Goal: Task Accomplishment & Management: Manage account settings

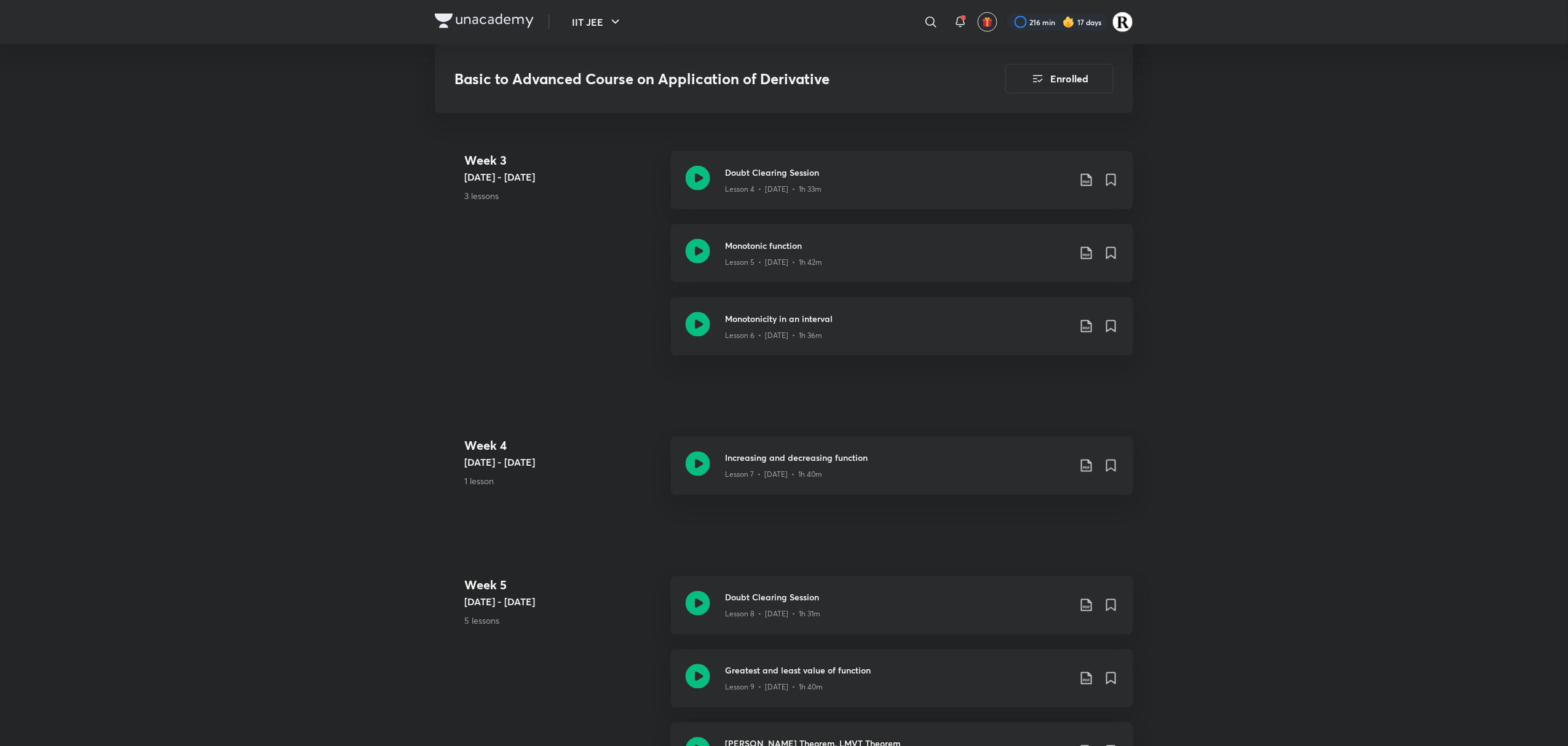
scroll to position [825, 0]
click at [691, 605] on icon at bounding box center [698, 603] width 25 height 25
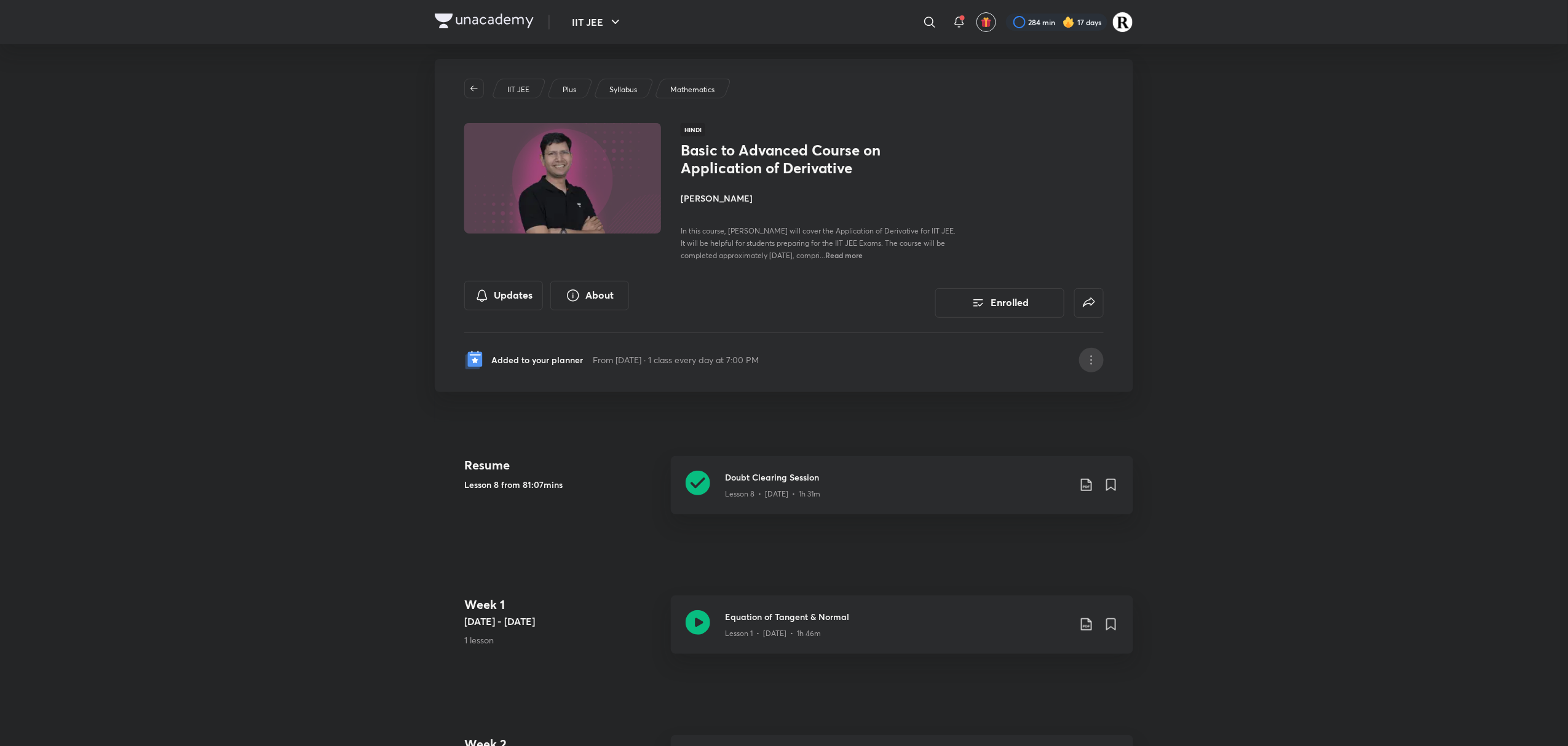
click at [1083, 362] on div at bounding box center [1091, 360] width 25 height 25
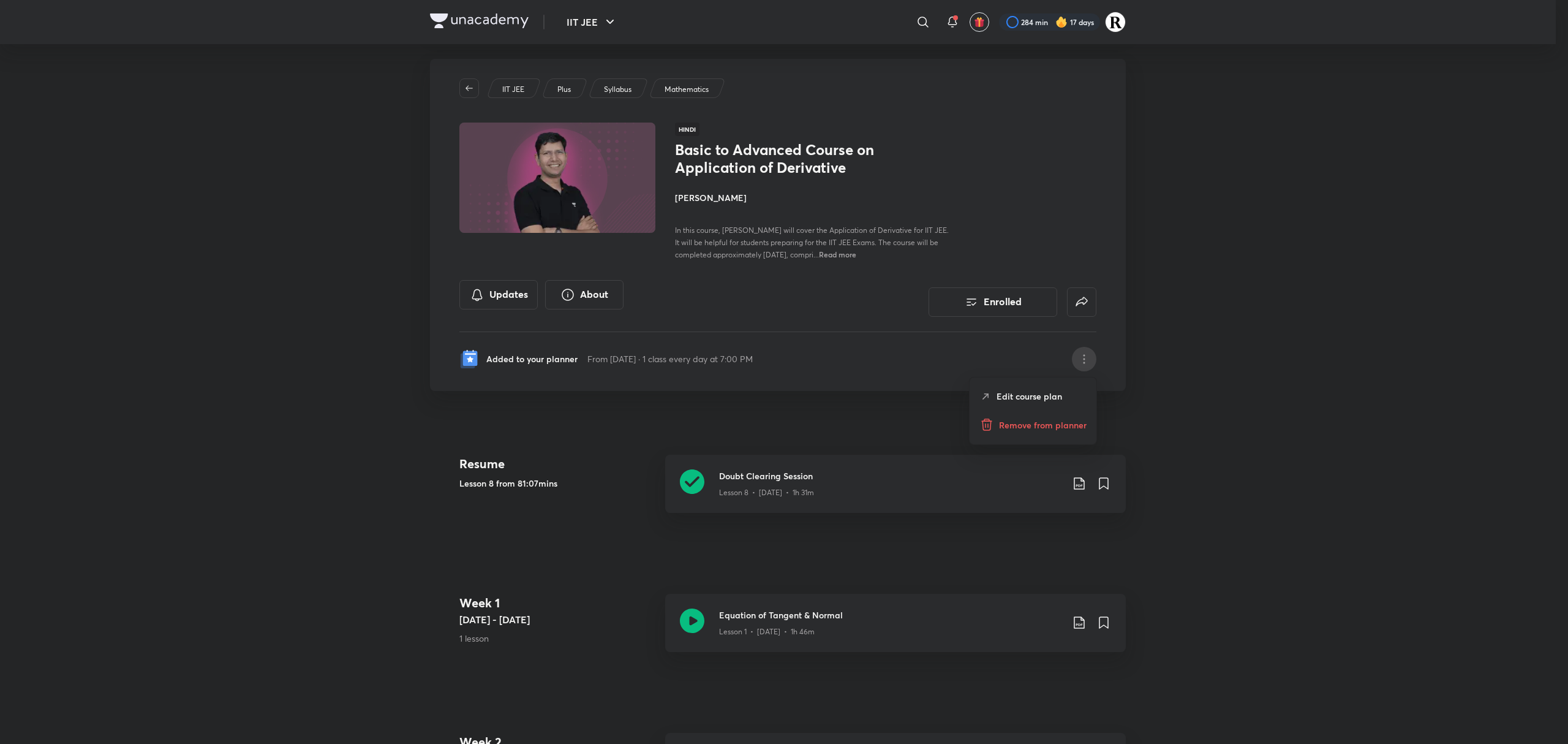
click at [1033, 401] on p "Edit course plan" at bounding box center [1029, 396] width 66 height 13
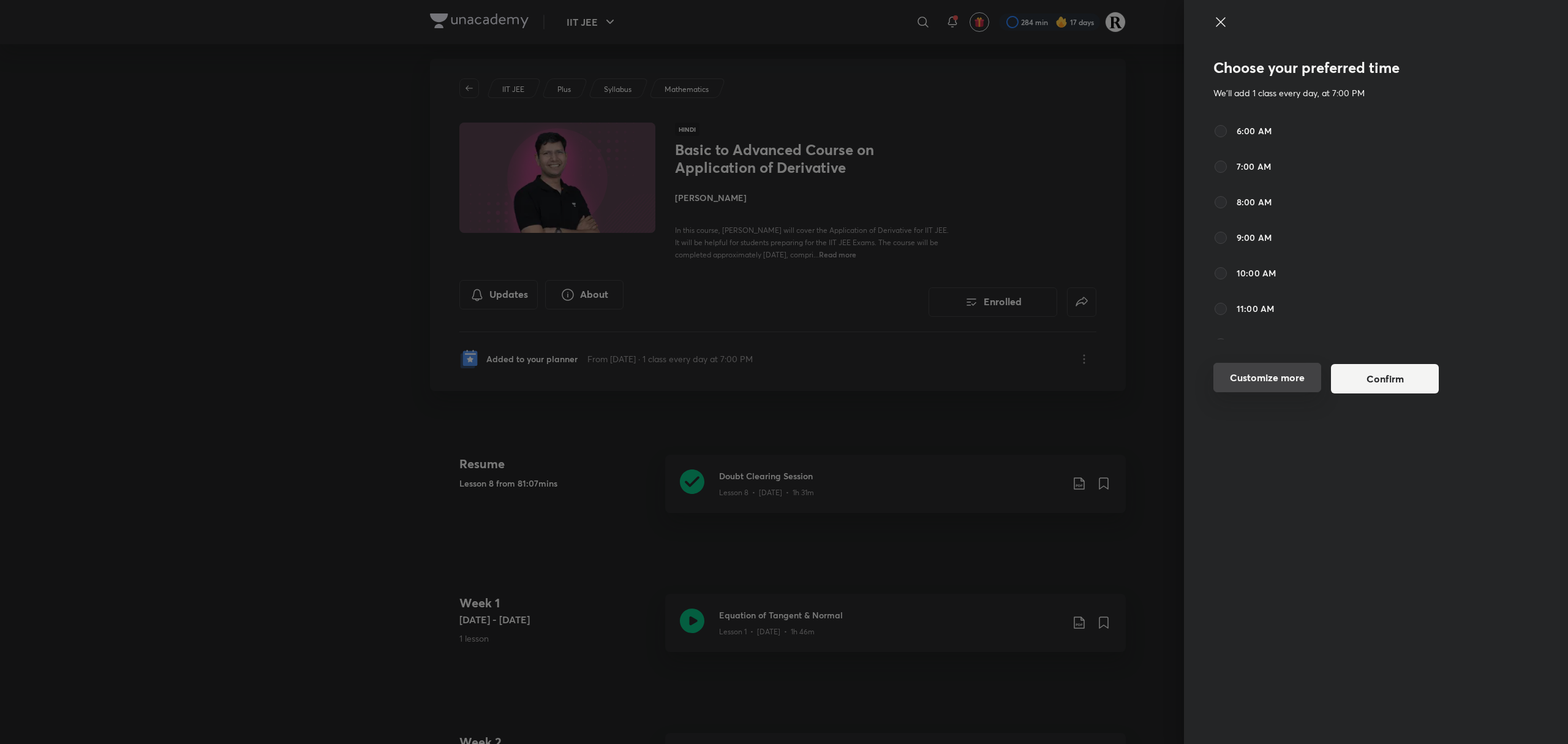
click at [1277, 372] on button "Customize more" at bounding box center [1267, 377] width 107 height 30
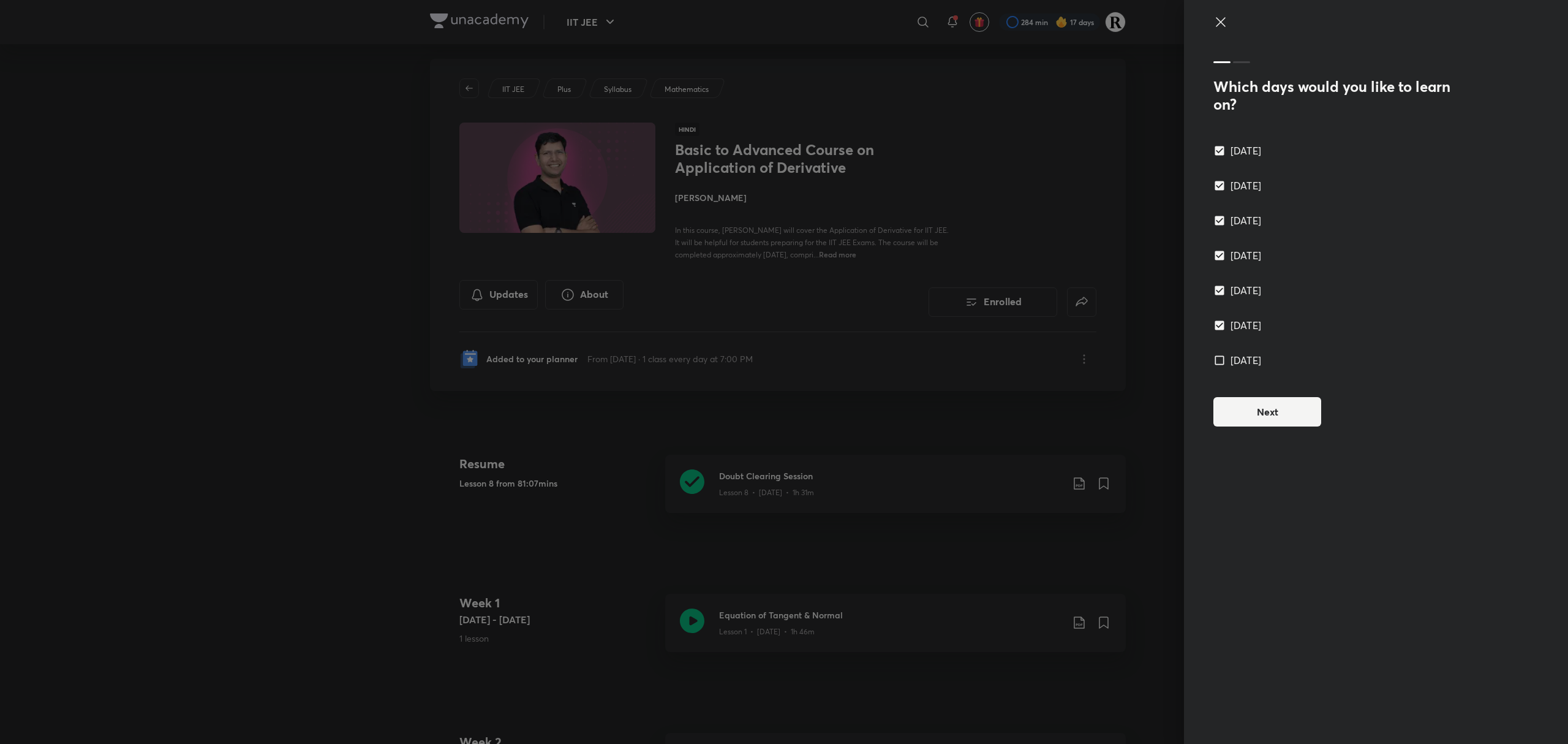
click at [1217, 358] on input "Sunday" at bounding box center [1222, 360] width 17 height 12
checkbox input "true"
click at [1274, 398] on button "Next" at bounding box center [1267, 411] width 107 height 30
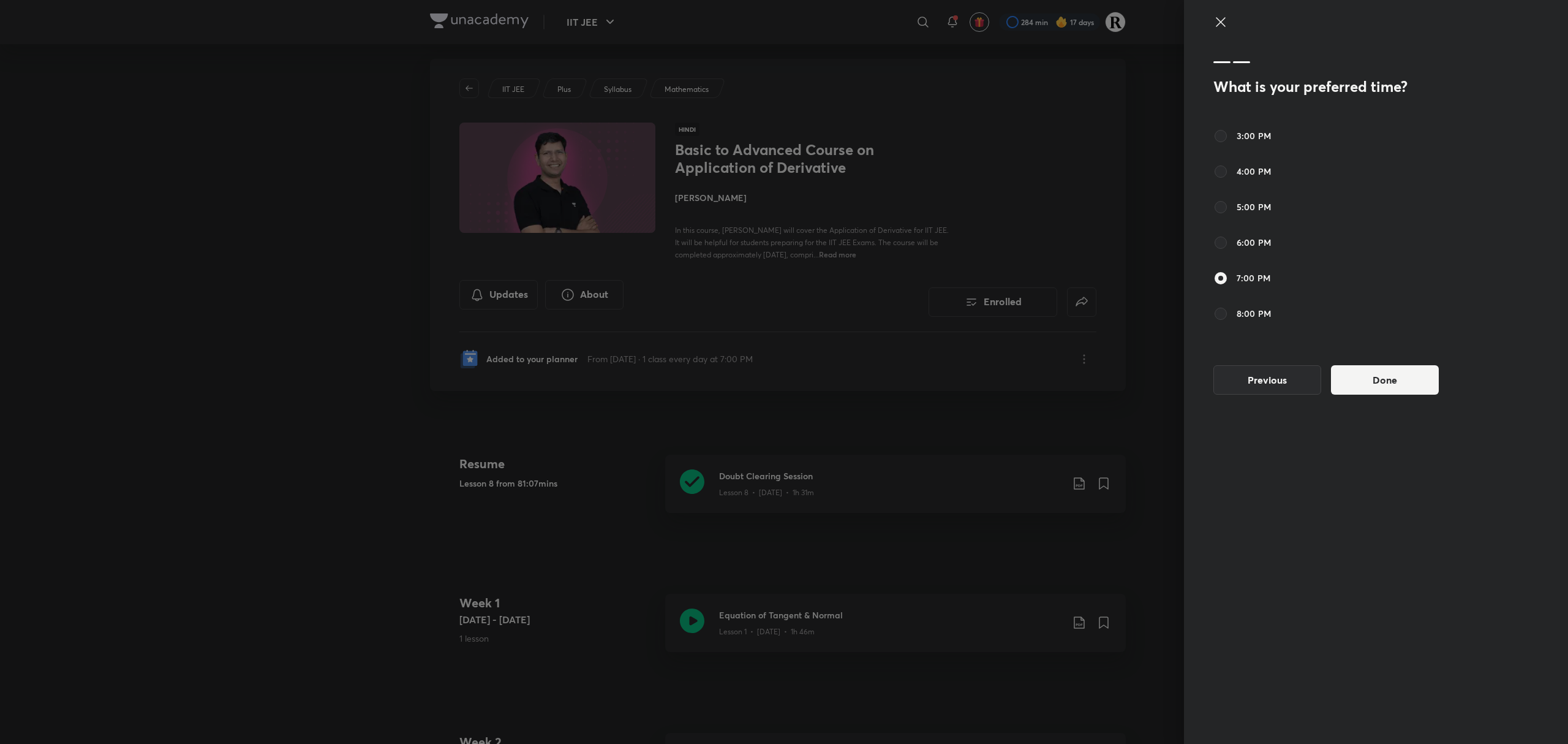
scroll to position [312, 0]
click at [1359, 371] on button "Done" at bounding box center [1384, 378] width 107 height 30
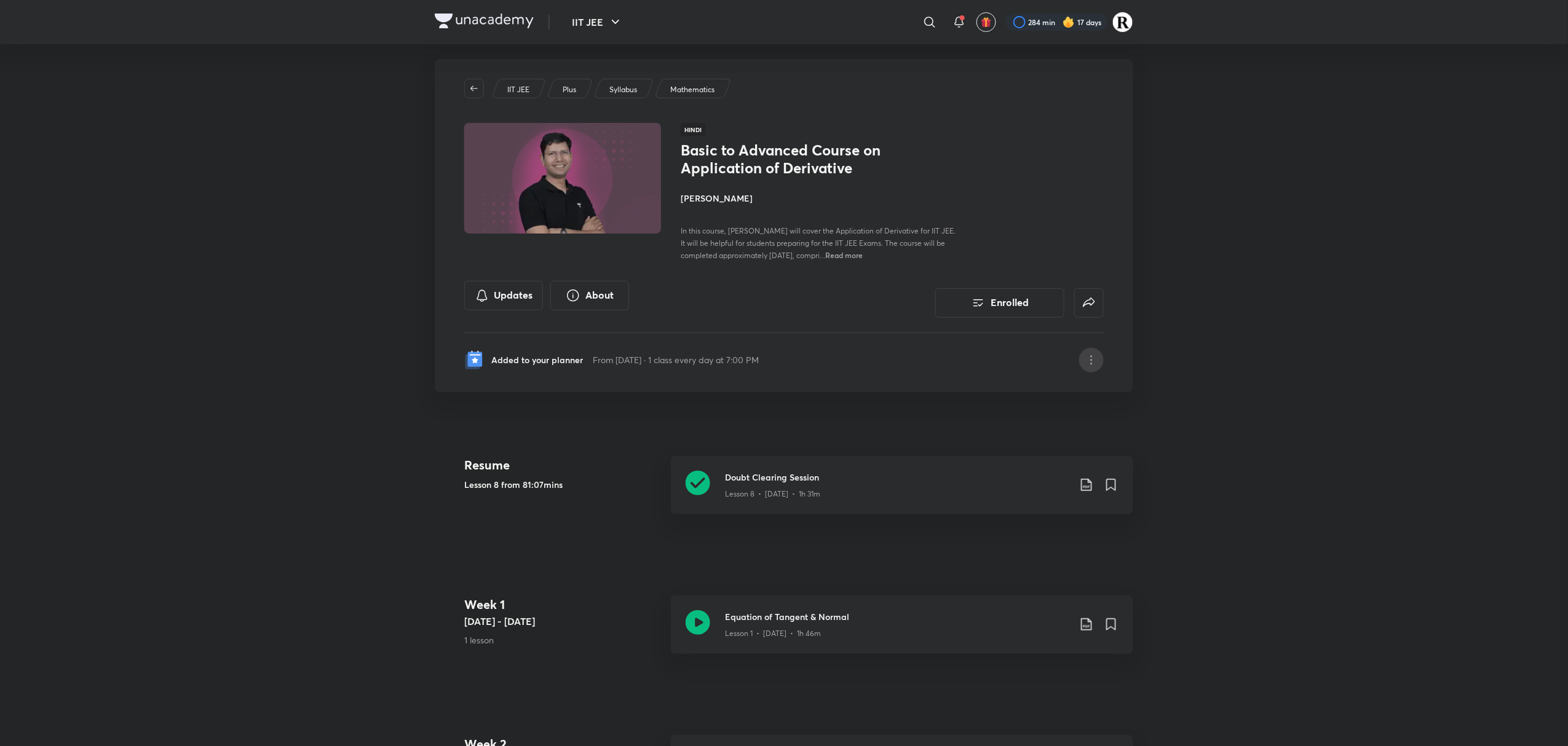
click at [1099, 367] on div at bounding box center [1091, 360] width 25 height 25
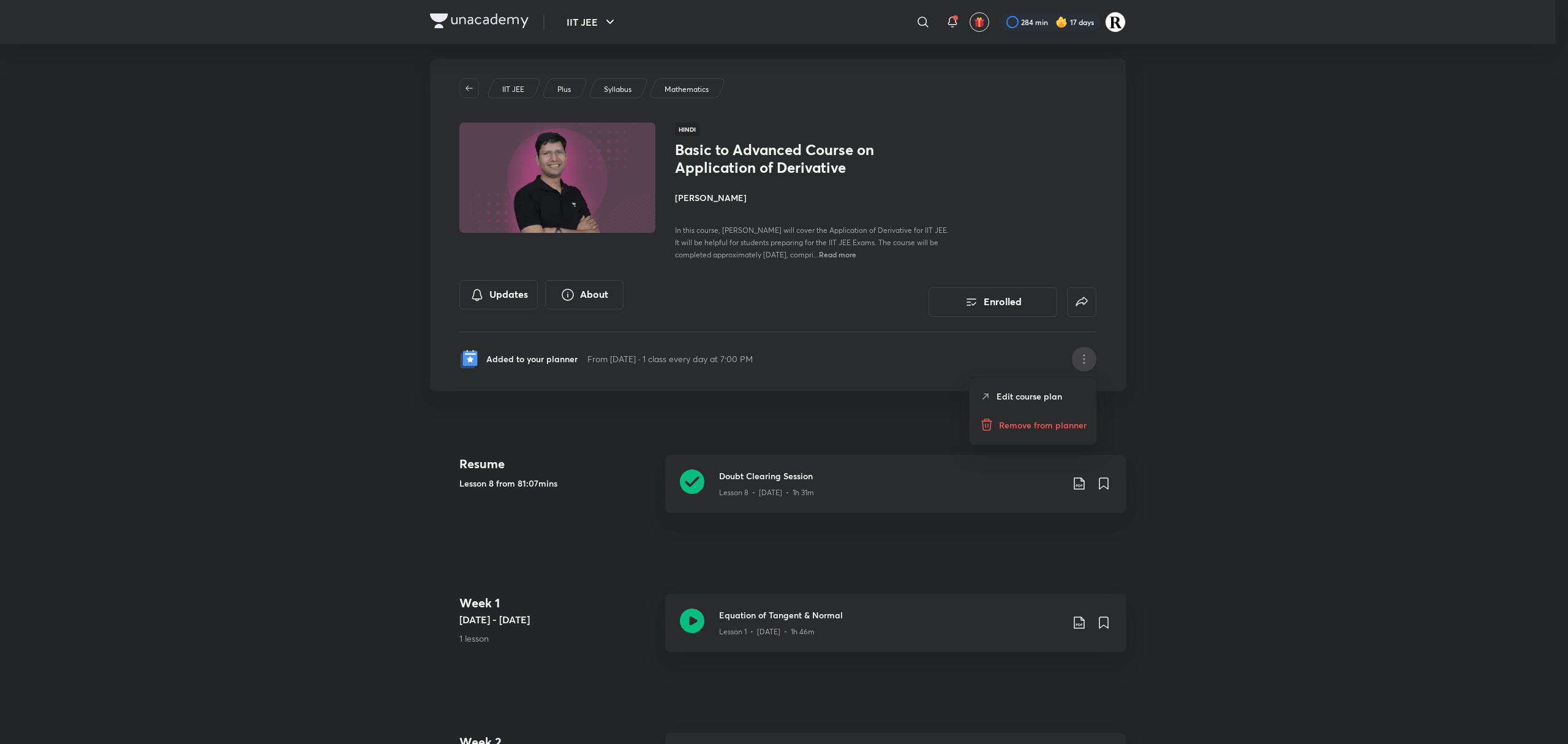
click at [1067, 420] on p "Remove from planner" at bounding box center [1042, 425] width 87 height 13
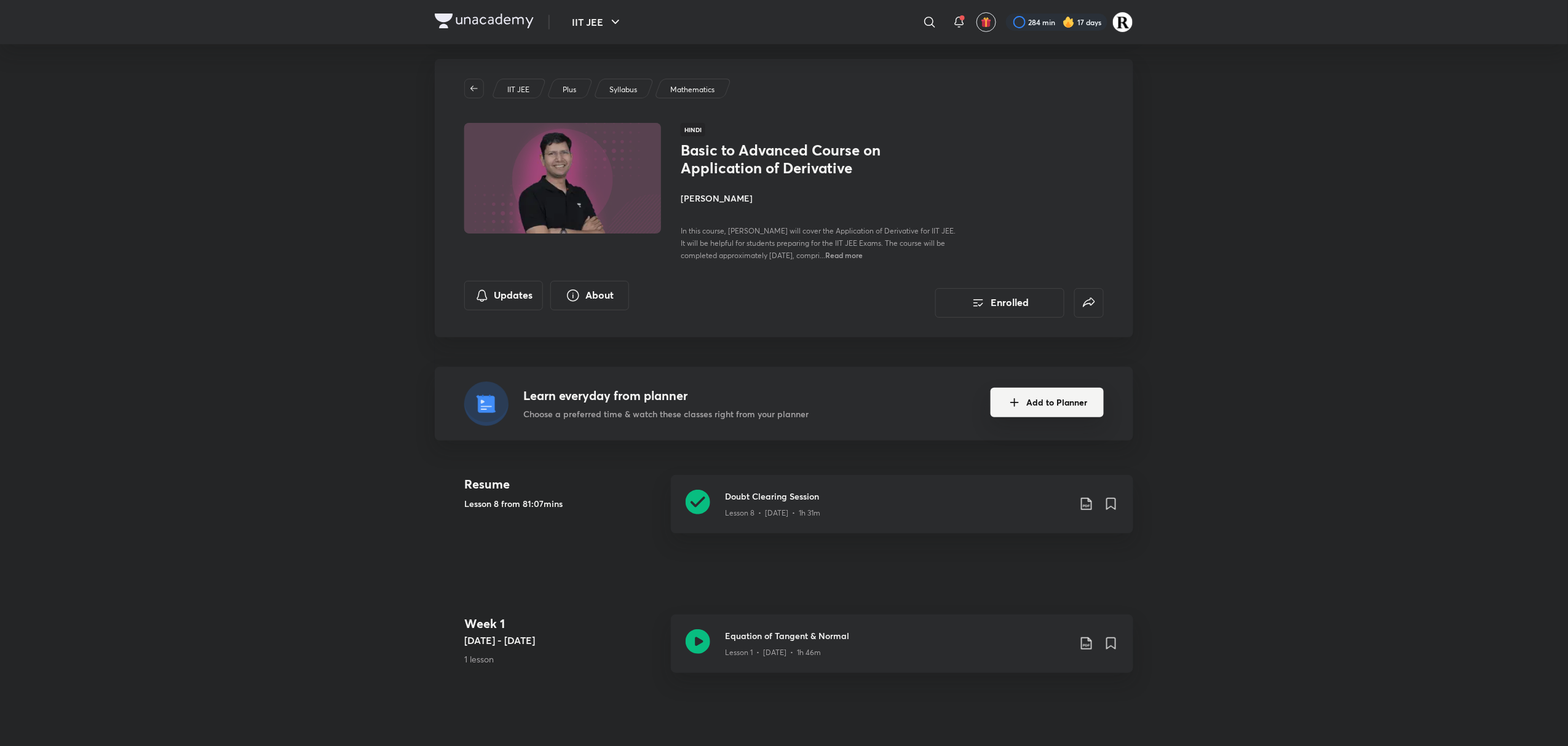
click at [1072, 397] on button "Add to Planner" at bounding box center [1047, 402] width 113 height 30
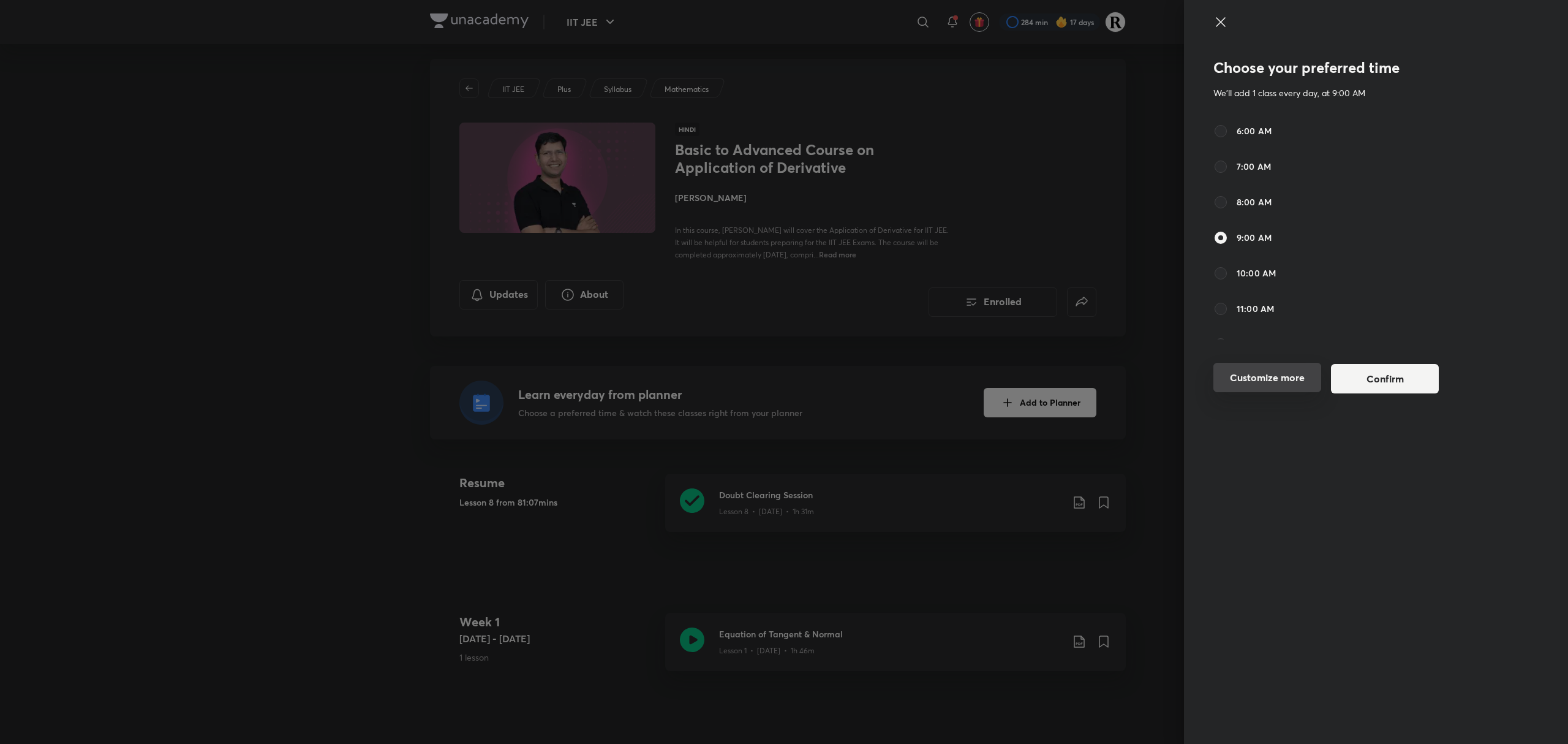
click at [1279, 370] on button "Customize more" at bounding box center [1267, 377] width 107 height 30
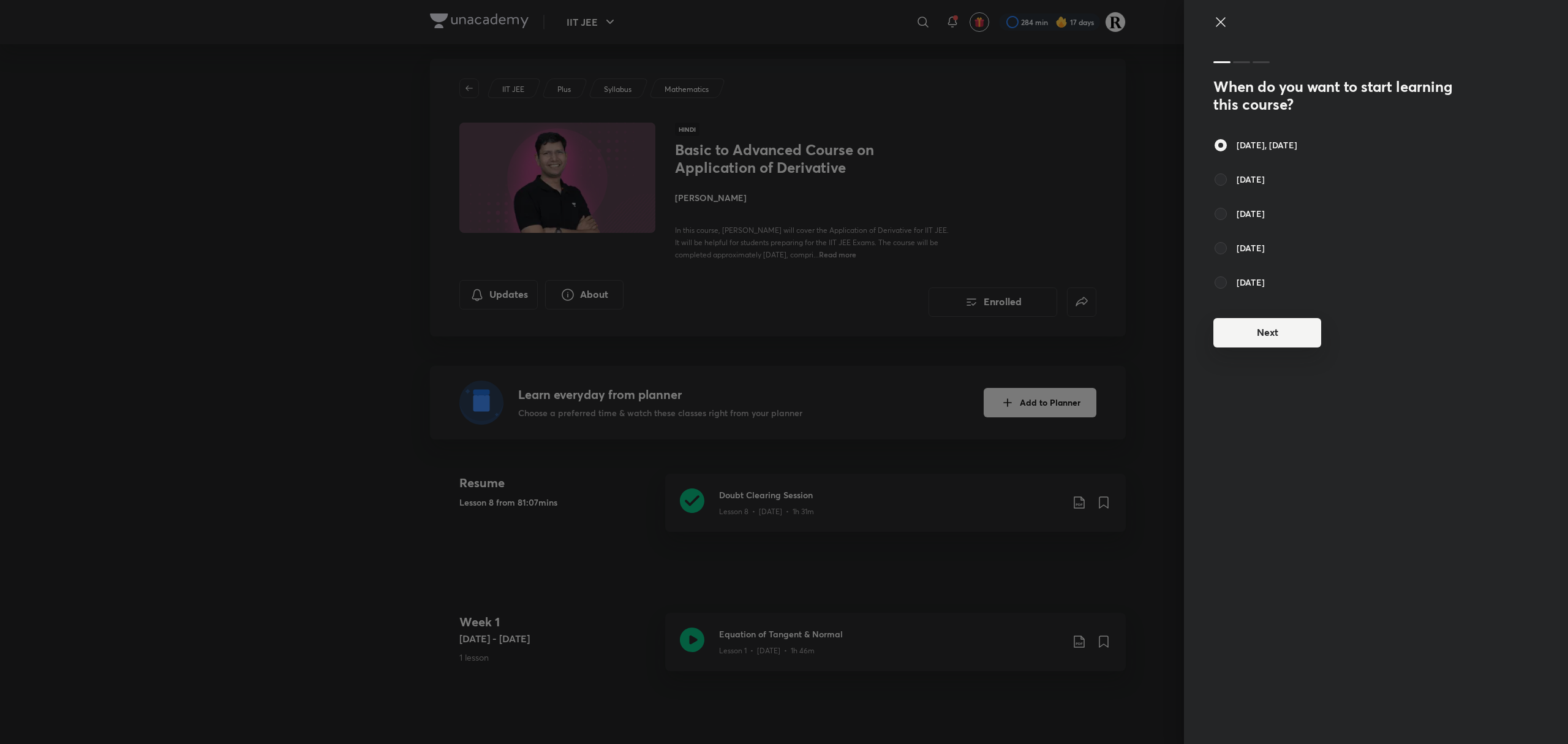
click at [1256, 336] on button "Next" at bounding box center [1267, 333] width 107 height 30
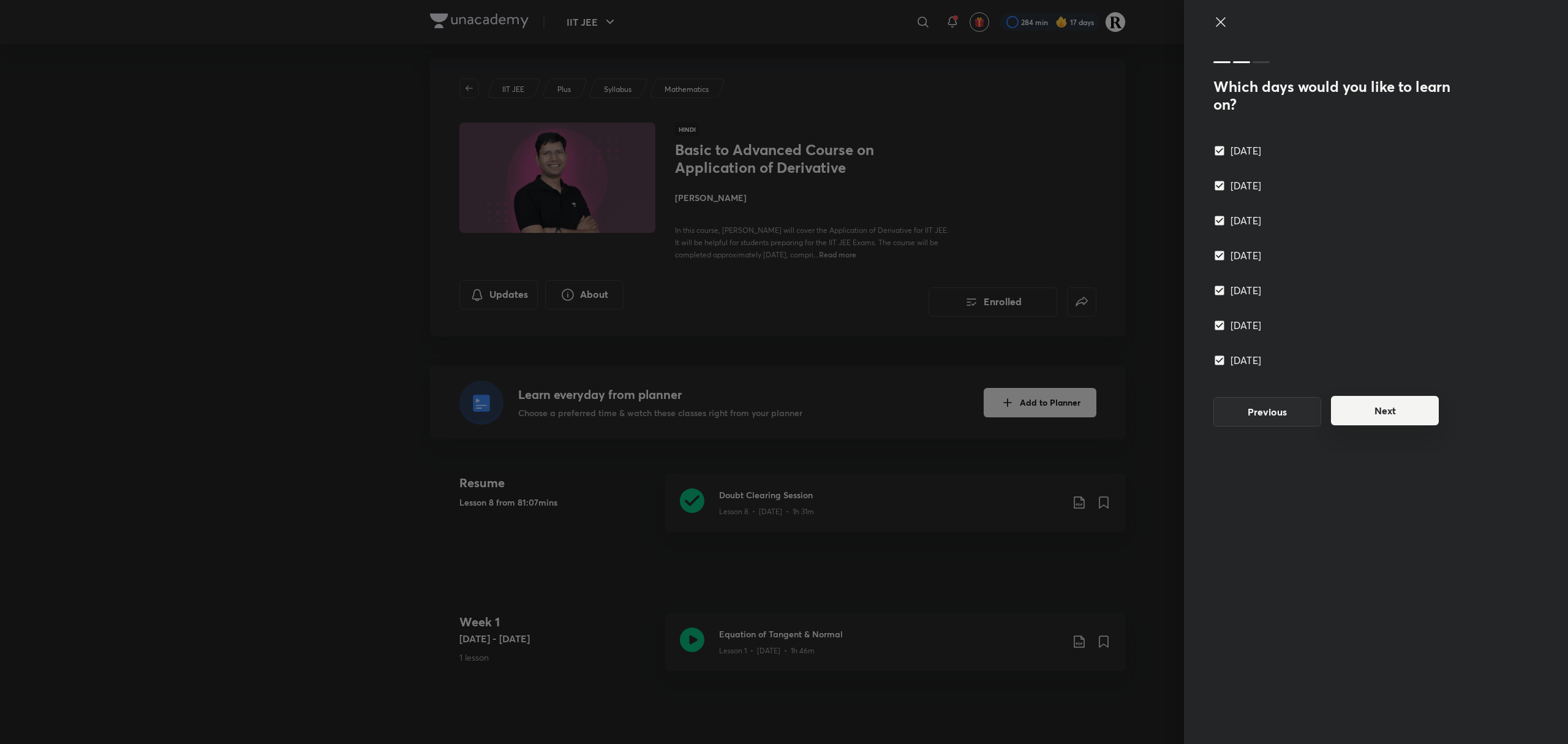
click at [1387, 413] on button "Next" at bounding box center [1384, 411] width 107 height 30
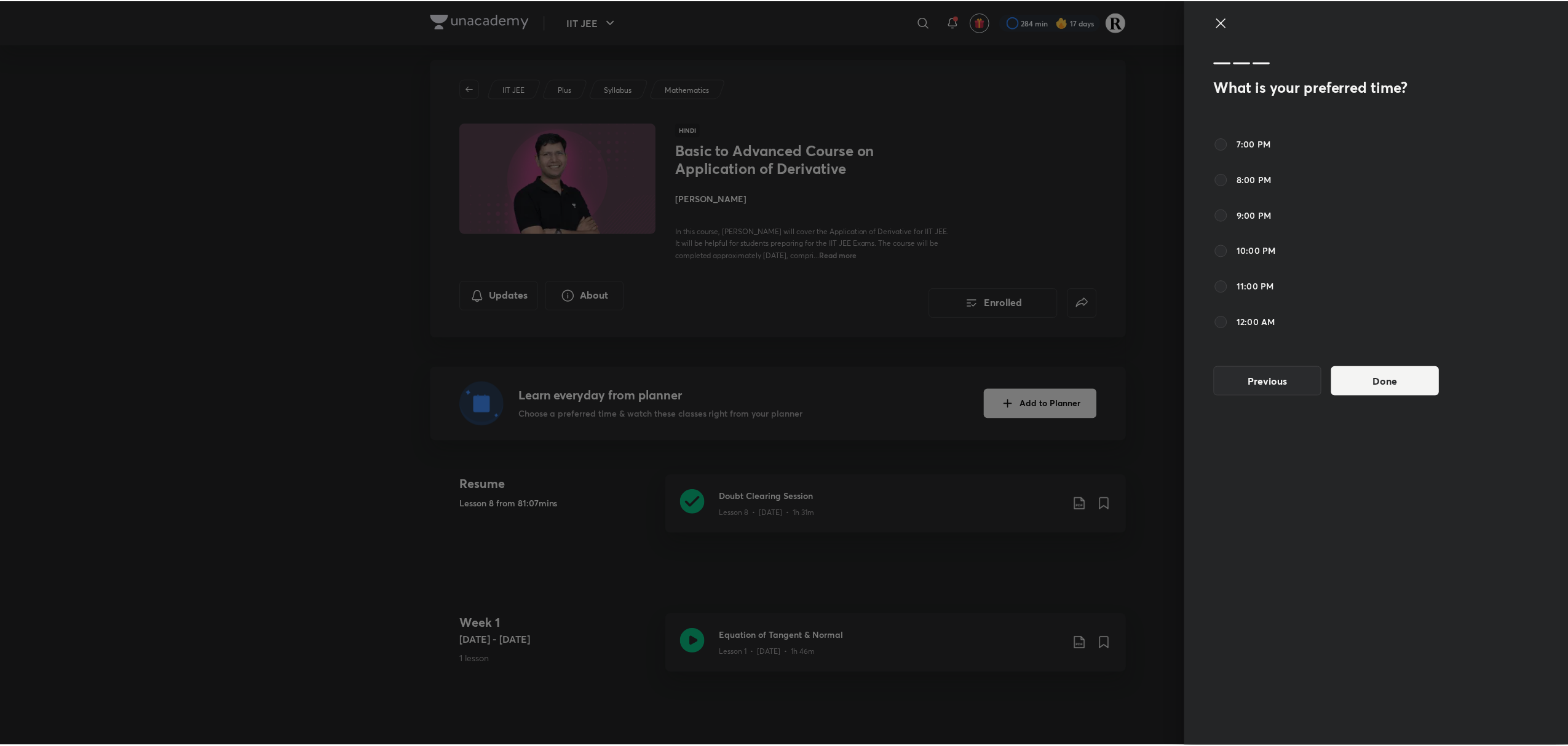
scroll to position [446, 0]
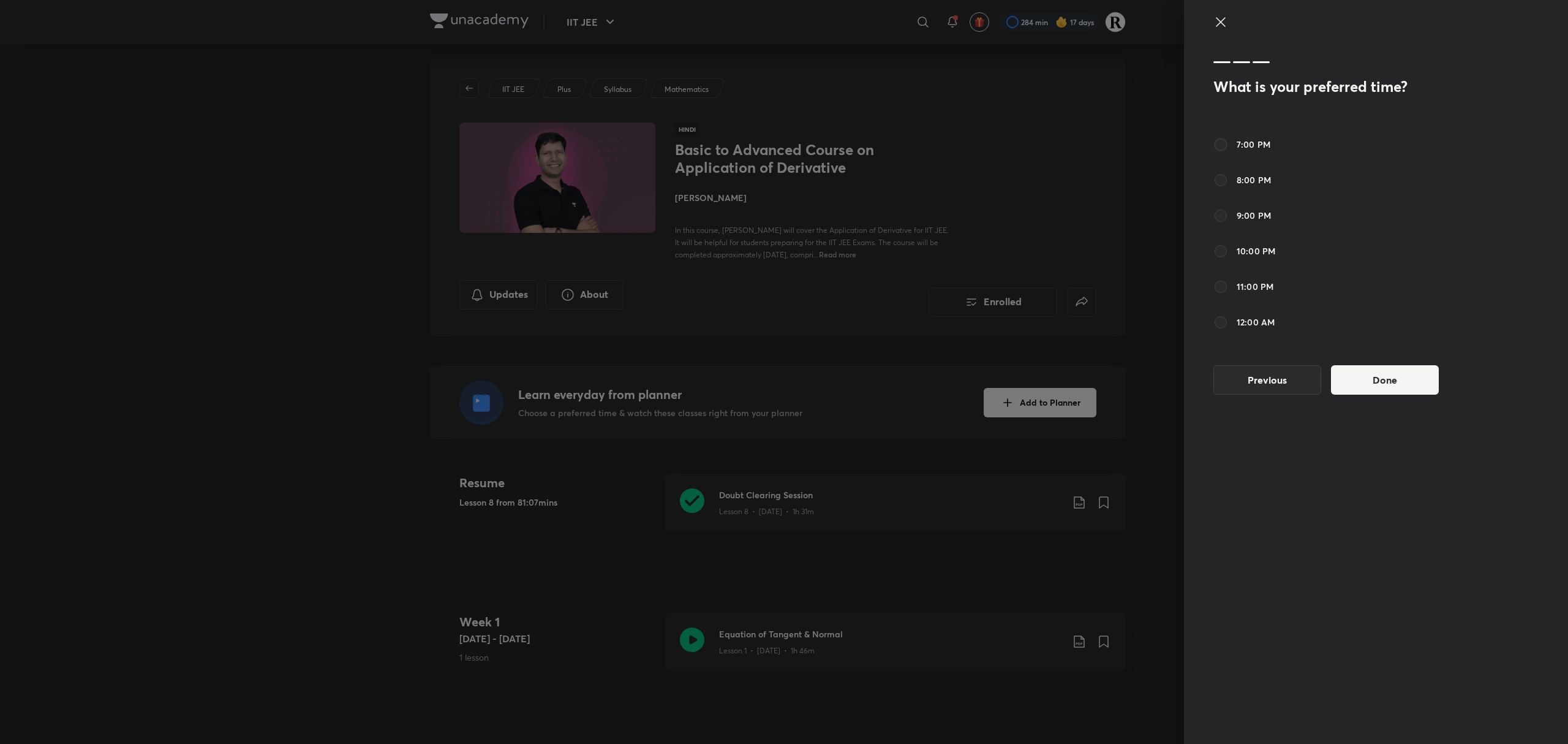
click at [1217, 147] on input "7:00 PM" at bounding box center [1220, 144] width 14 height 14
radio input "true"
radio input "false"
click at [1400, 372] on button "Done" at bounding box center [1384, 378] width 107 height 30
